Goal: Information Seeking & Learning: Learn about a topic

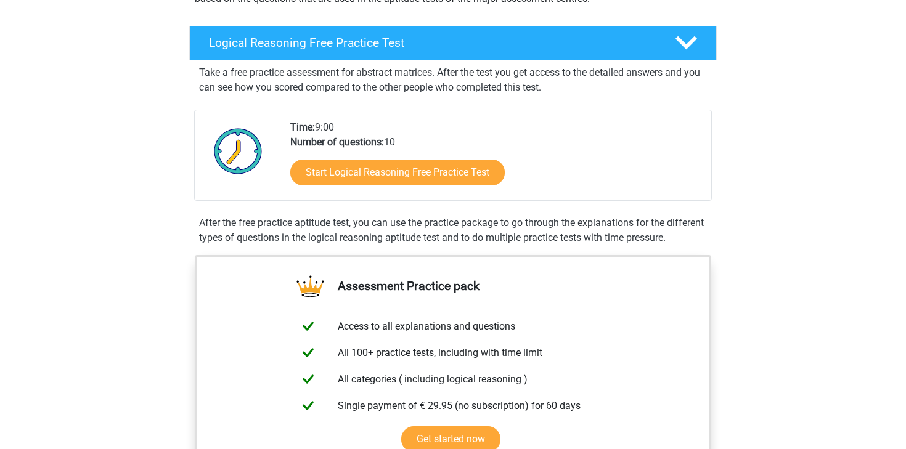
scroll to position [206, 0]
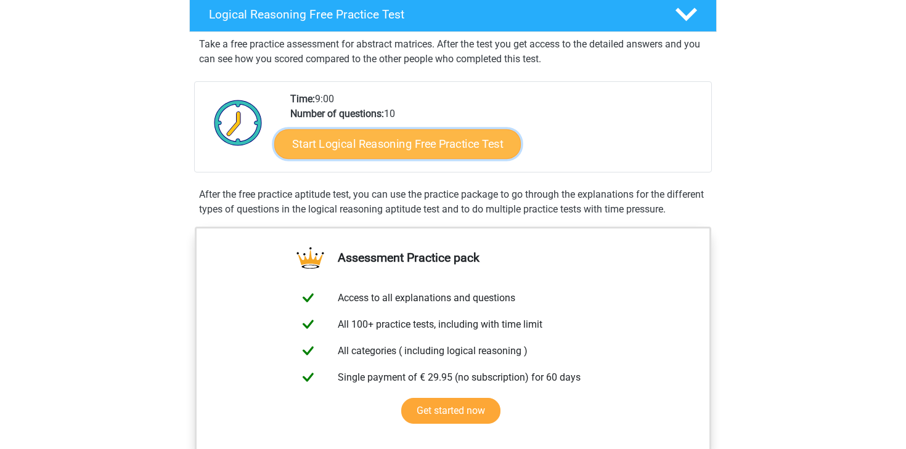
click at [389, 140] on link "Start Logical Reasoning Free Practice Test" at bounding box center [397, 144] width 247 height 30
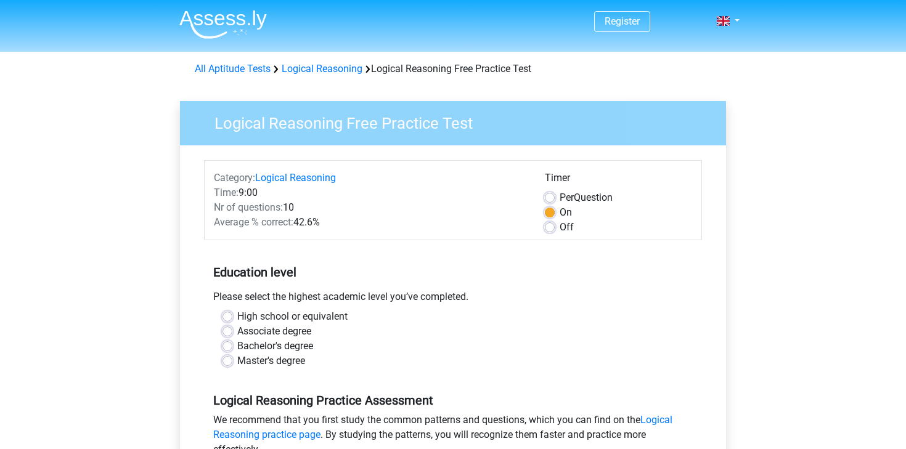
click at [237, 346] on label "Bachelor's degree" at bounding box center [275, 346] width 76 height 15
click at [226, 346] on input "Bachelor's degree" at bounding box center [228, 345] width 10 height 12
radio input "true"
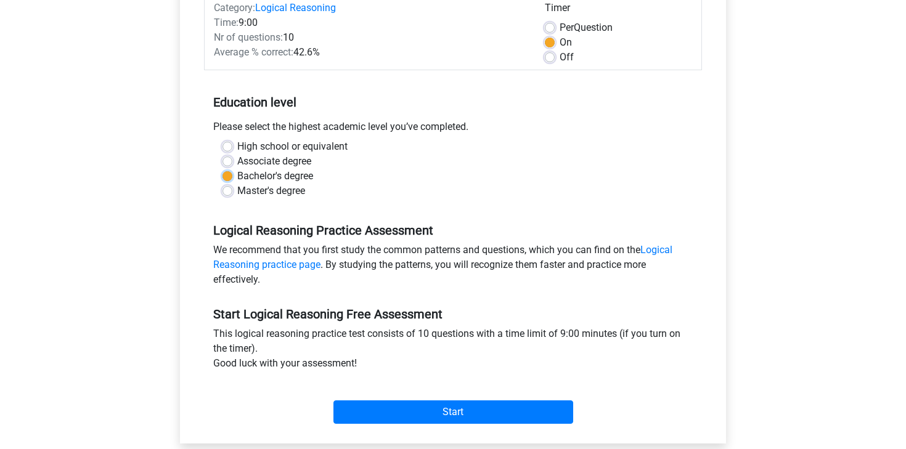
scroll to position [190, 0]
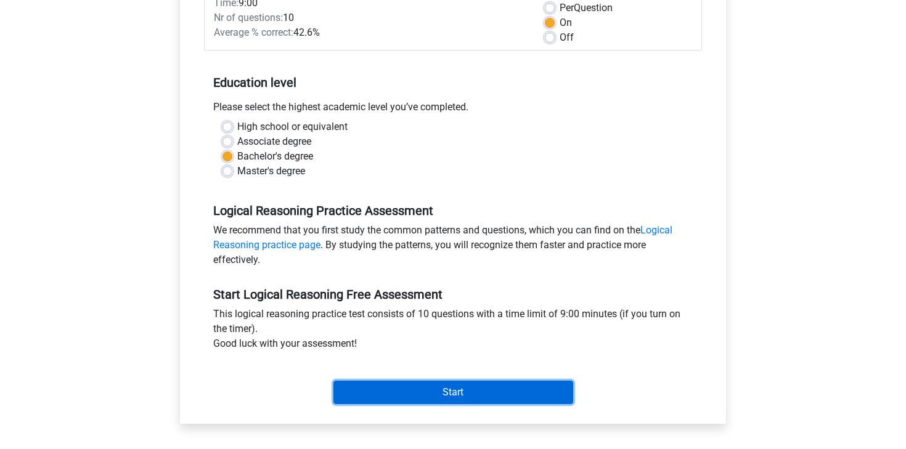
click at [444, 391] on input "Start" at bounding box center [453, 392] width 240 height 23
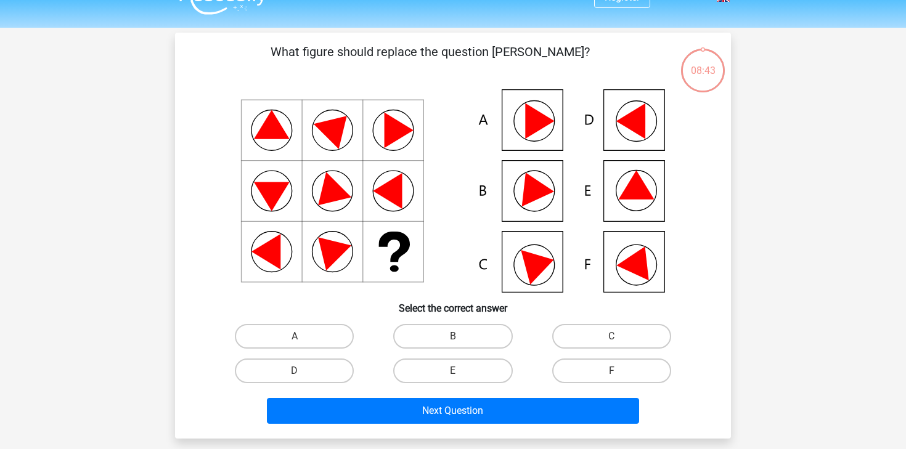
scroll to position [27, 0]
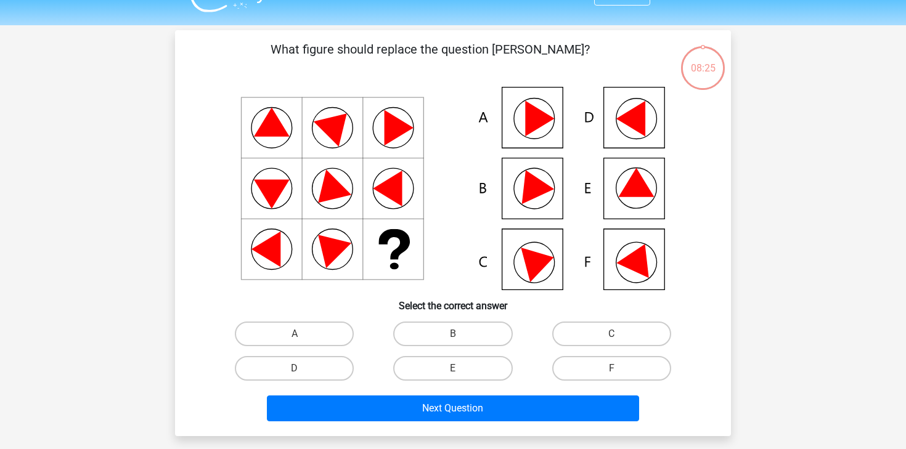
click at [454, 370] on input "E" at bounding box center [457, 373] width 8 height 8
radio input "true"
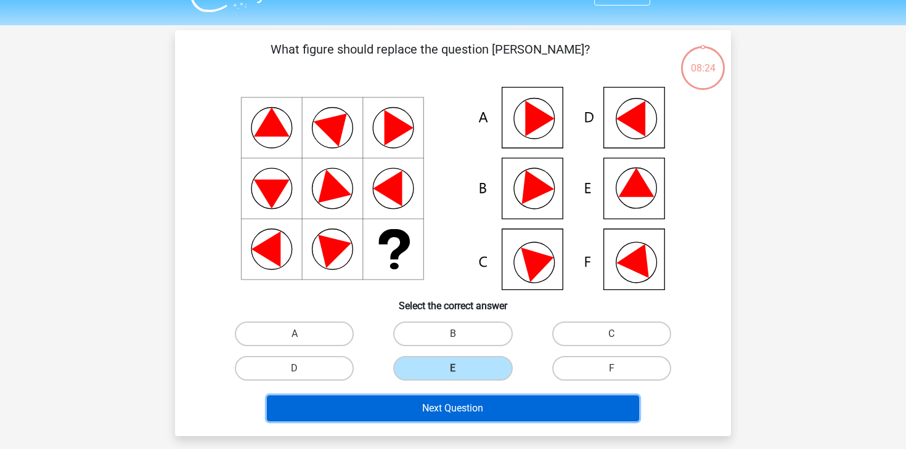
click at [462, 404] on button "Next Question" at bounding box center [453, 409] width 373 height 26
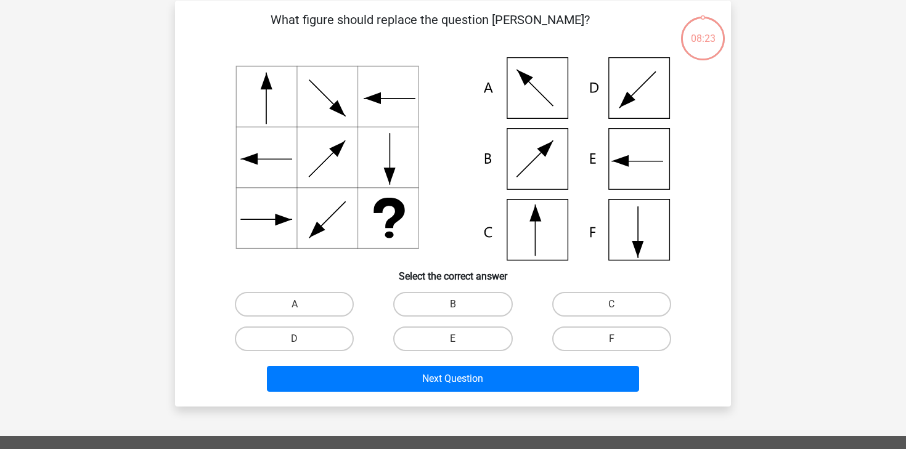
scroll to position [57, 0]
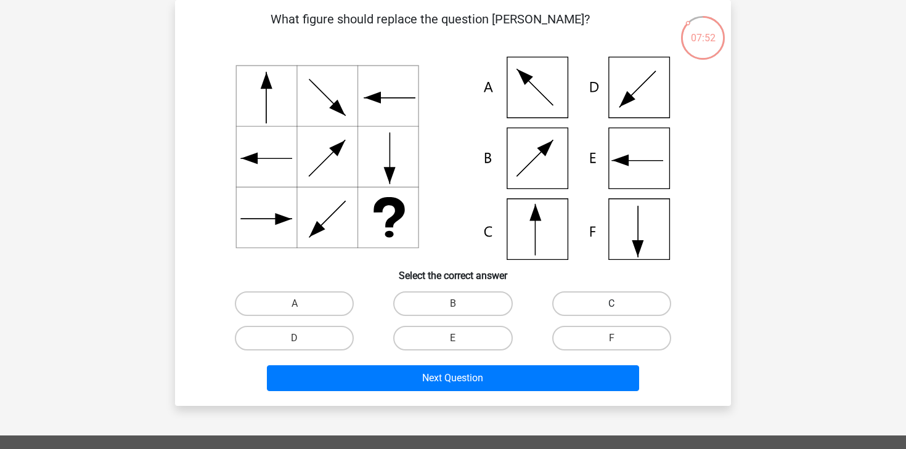
click at [606, 302] on label "C" at bounding box center [611, 304] width 119 height 25
click at [611, 304] on input "C" at bounding box center [615, 308] width 8 height 8
radio input "true"
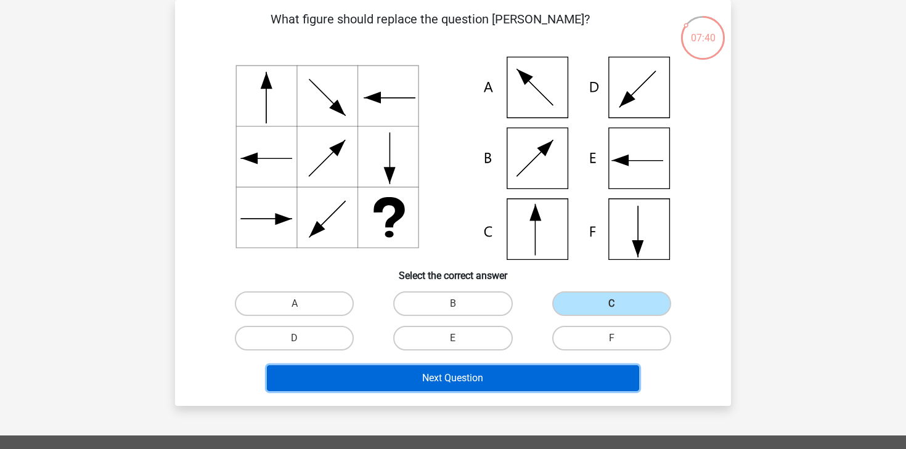
click at [504, 386] on button "Next Question" at bounding box center [453, 379] width 373 height 26
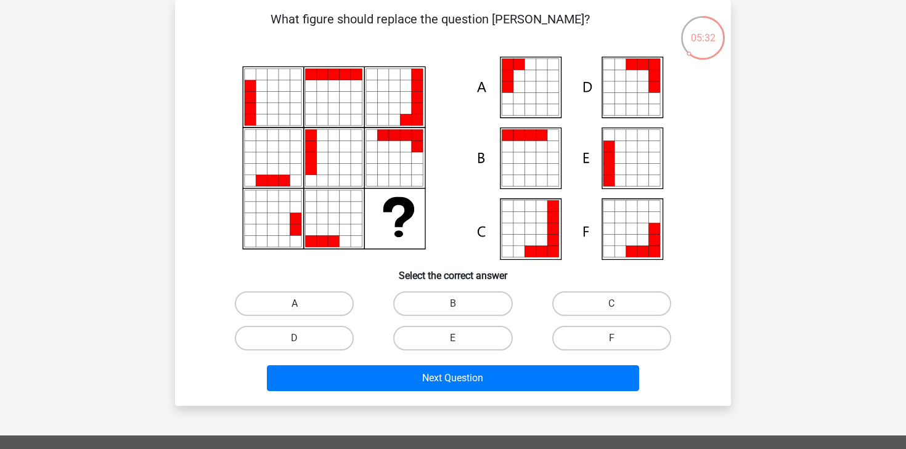
click at [345, 299] on label "A" at bounding box center [294, 304] width 119 height 25
click at [303, 304] on input "A" at bounding box center [299, 308] width 8 height 8
radio input "true"
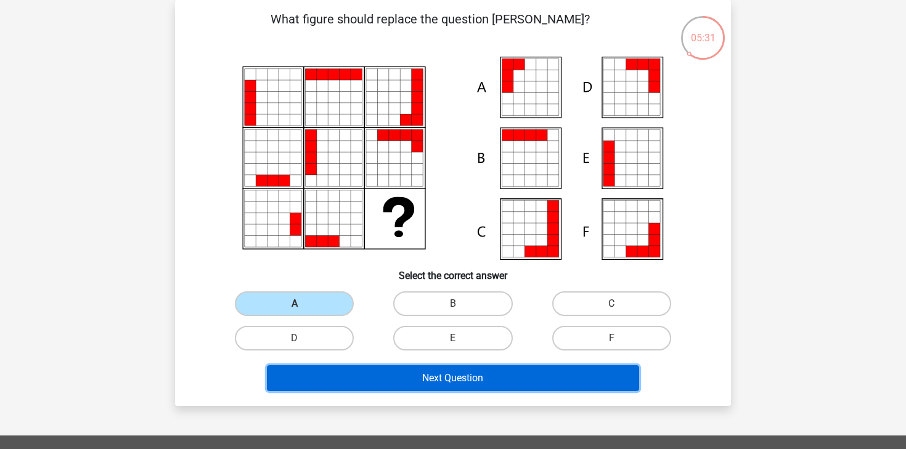
click at [465, 376] on button "Next Question" at bounding box center [453, 379] width 373 height 26
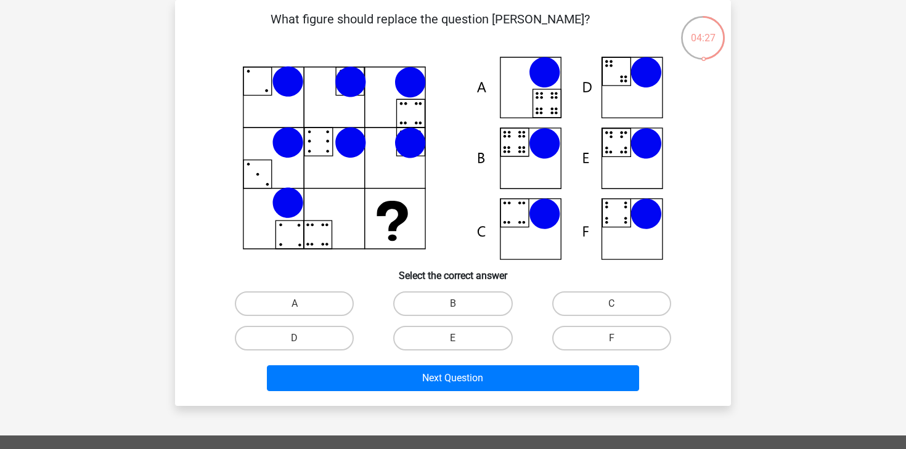
click at [454, 342] on input "E" at bounding box center [457, 342] width 8 height 8
radio input "true"
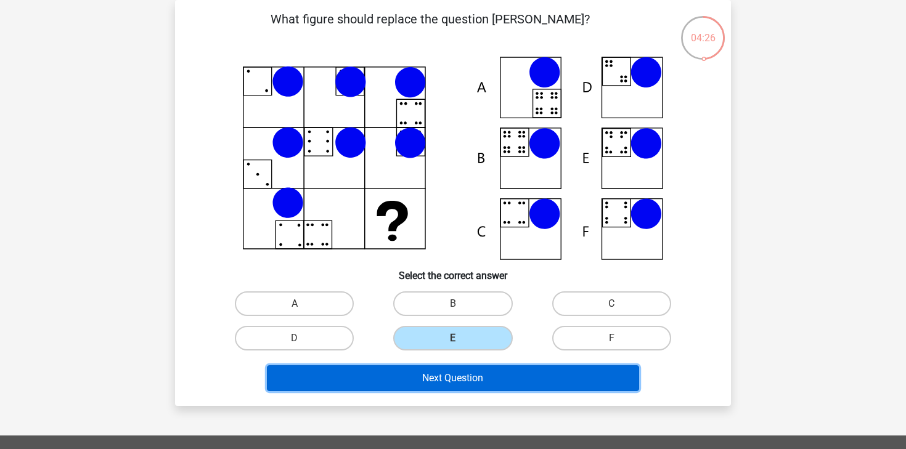
click at [457, 374] on button "Next Question" at bounding box center [453, 379] width 373 height 26
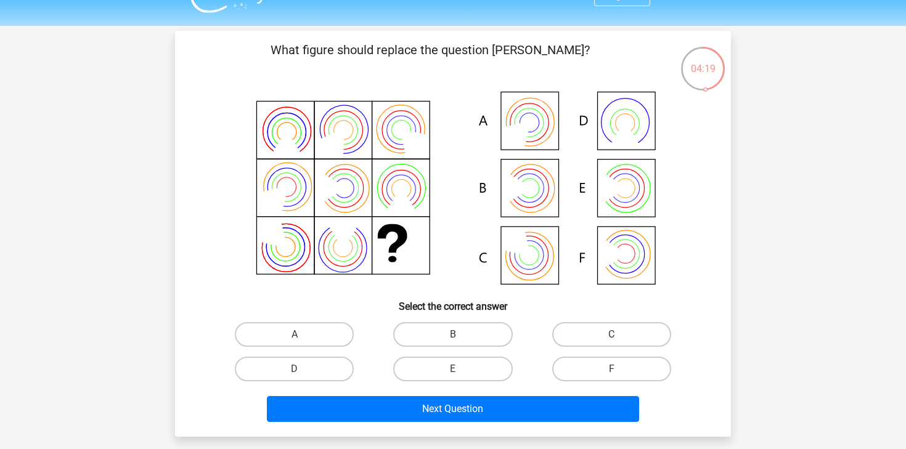
scroll to position [28, 0]
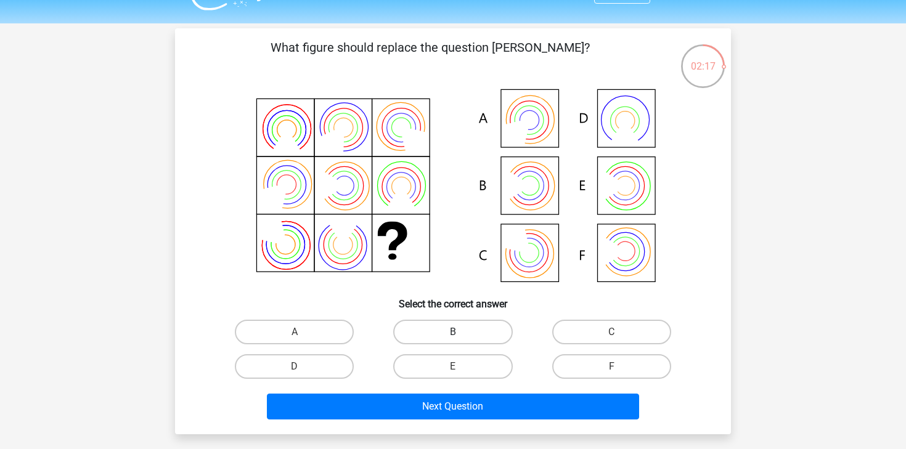
click at [436, 332] on label "B" at bounding box center [452, 332] width 119 height 25
click at [453, 332] on input "B" at bounding box center [457, 336] width 8 height 8
radio input "true"
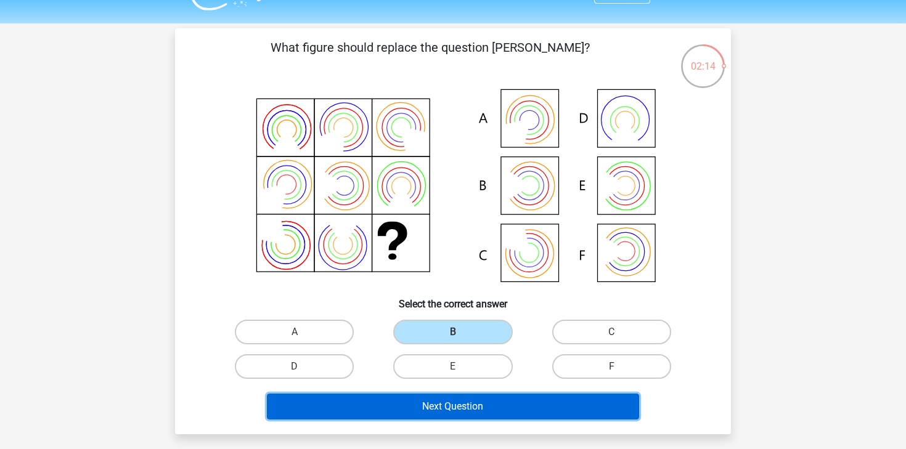
click at [438, 411] on button "Next Question" at bounding box center [453, 407] width 373 height 26
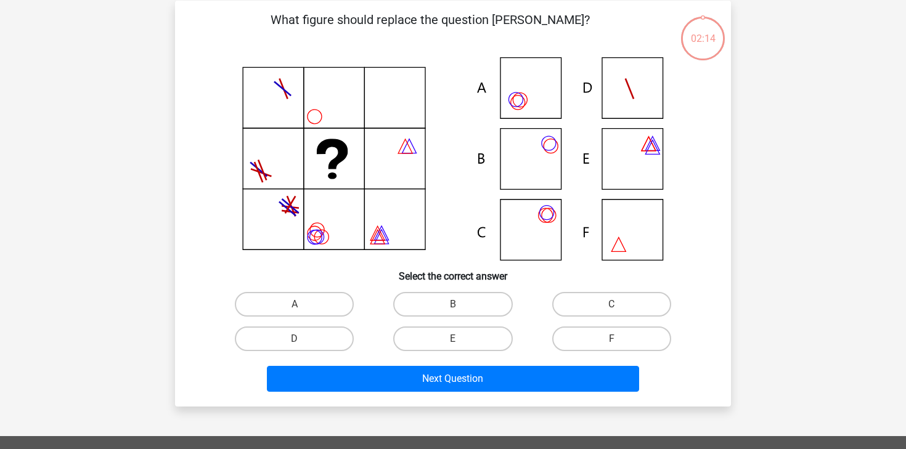
scroll to position [57, 0]
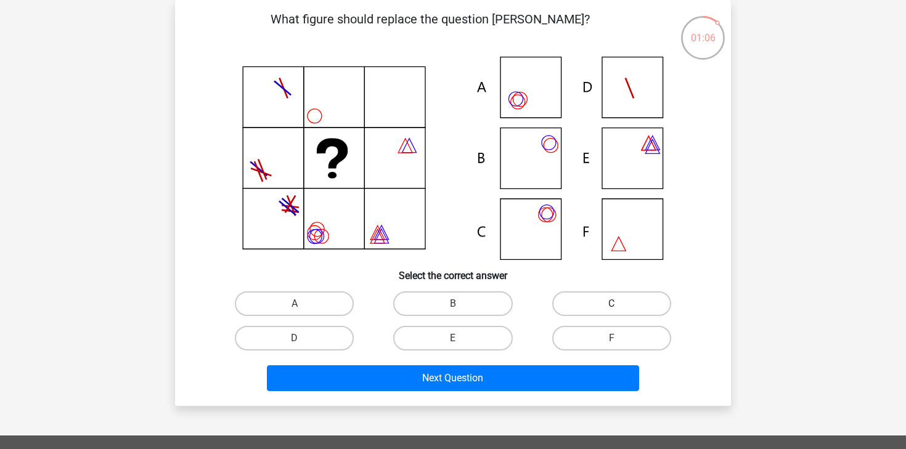
click at [608, 295] on label "C" at bounding box center [611, 304] width 119 height 25
click at [611, 304] on input "C" at bounding box center [615, 308] width 8 height 8
radio input "true"
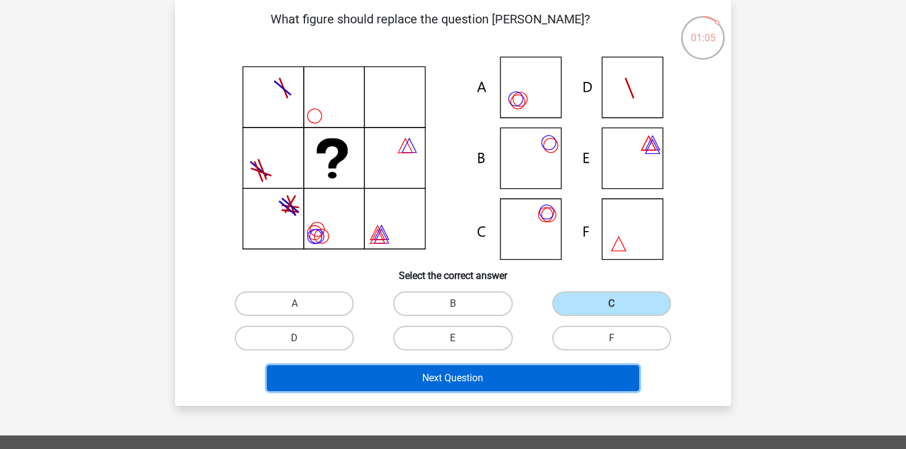
click at [546, 373] on button "Next Question" at bounding box center [453, 379] width 373 height 26
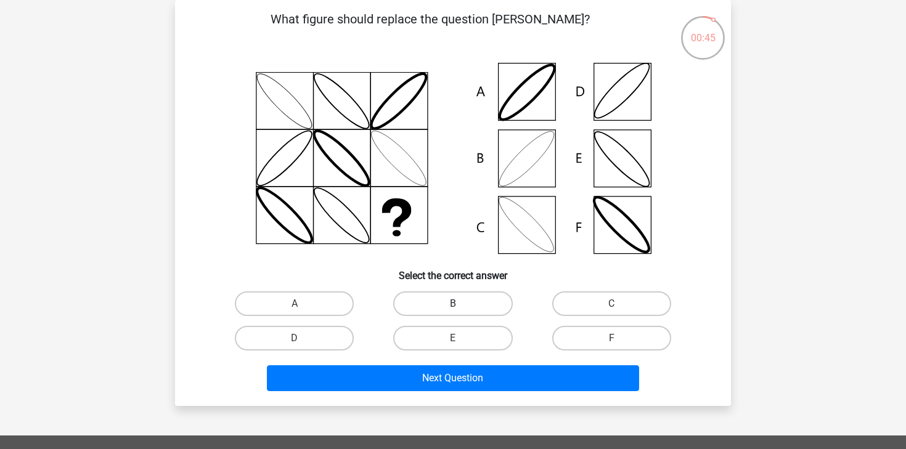
click at [473, 299] on label "B" at bounding box center [452, 304] width 119 height 25
click at [461, 304] on input "B" at bounding box center [457, 308] width 8 height 8
radio input "true"
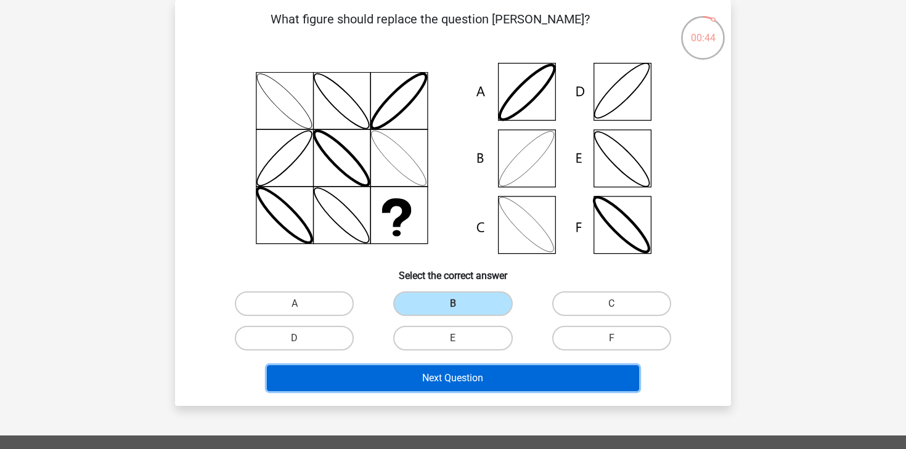
click at [452, 375] on button "Next Question" at bounding box center [453, 379] width 373 height 26
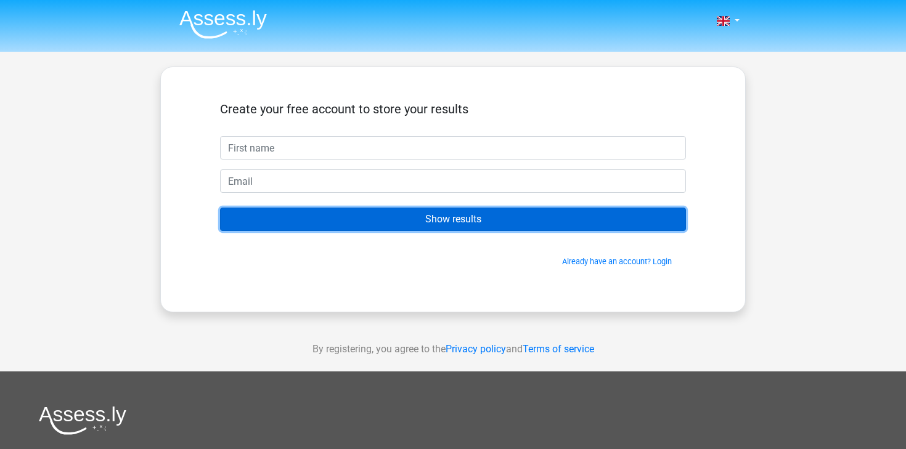
click at [443, 222] on input "Show results" at bounding box center [453, 219] width 466 height 23
click at [439, 222] on input "Show results" at bounding box center [453, 219] width 466 height 23
